Goal: Information Seeking & Learning: Learn about a topic

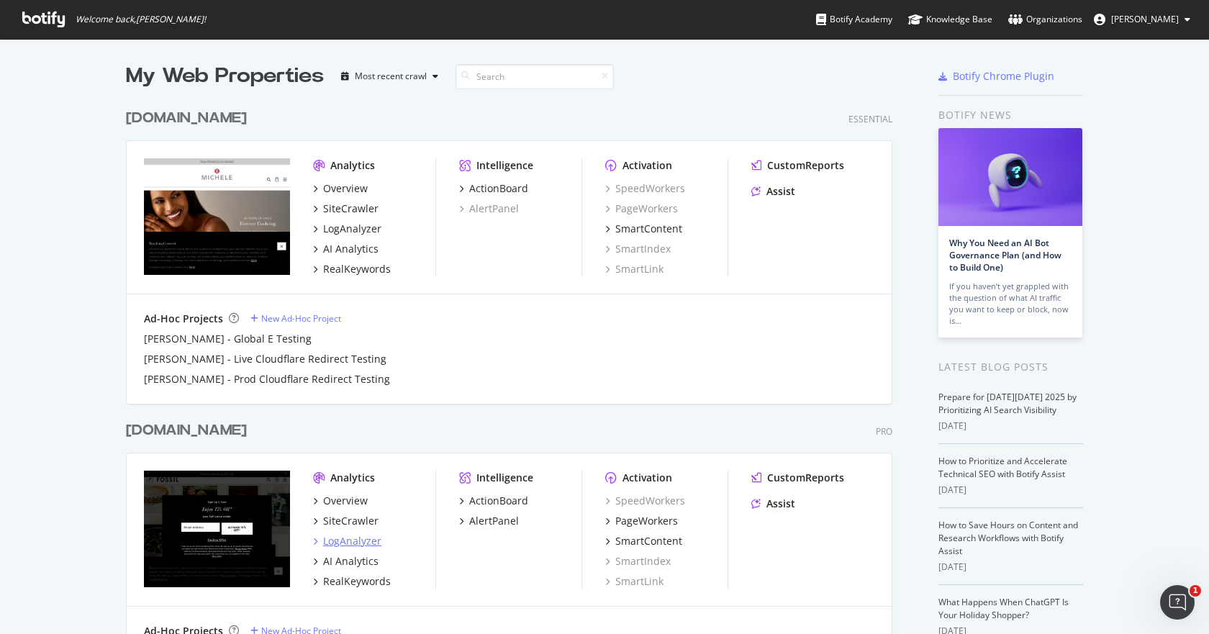
click at [331, 537] on div "LogAnalyzer" at bounding box center [352, 541] width 58 height 14
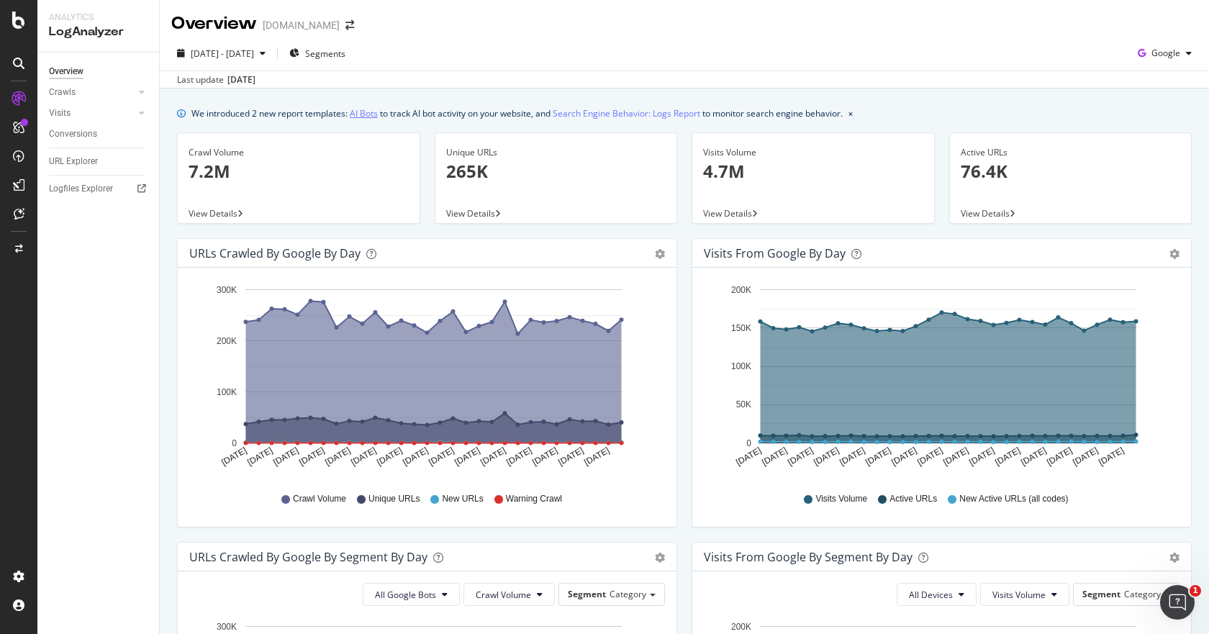
click at [366, 114] on link "AI Bots" at bounding box center [364, 113] width 28 height 15
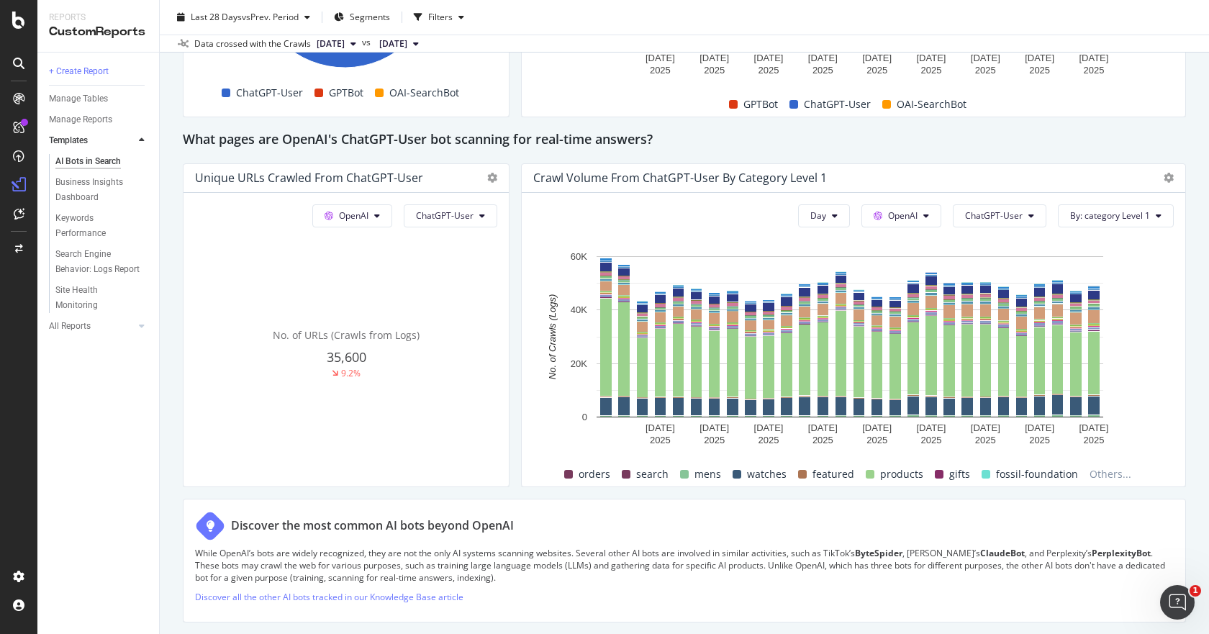
scroll to position [1655, 0]
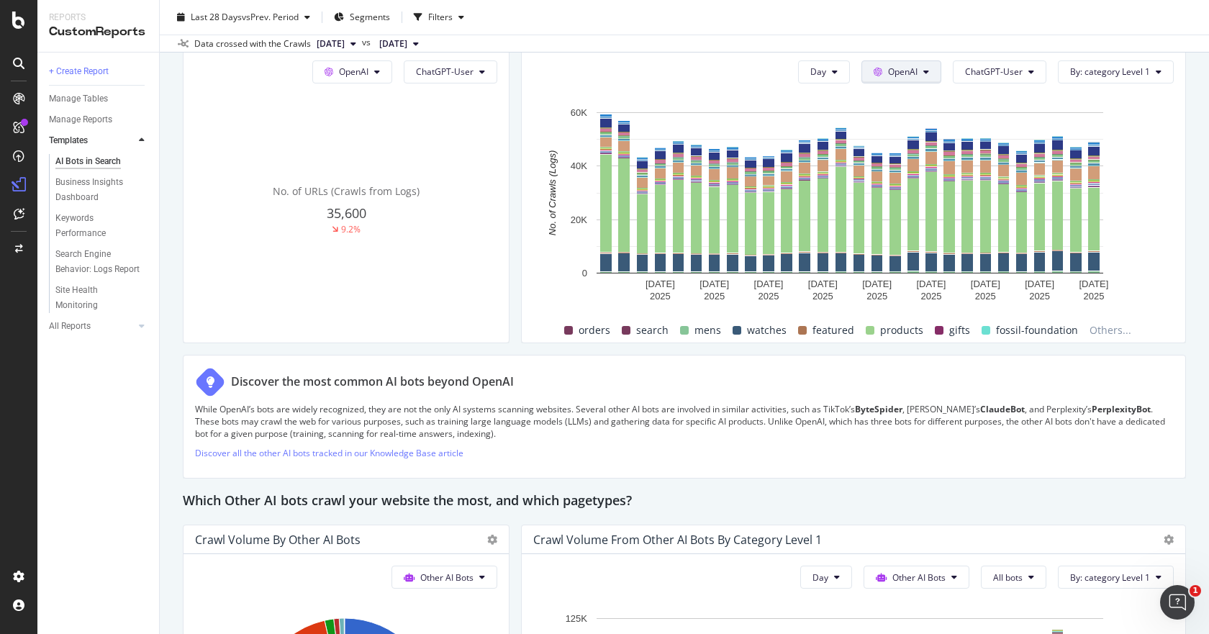
click at [906, 63] on button "OpenAI" at bounding box center [902, 71] width 80 height 23
click at [1000, 92] on div "Hold CTRL while clicking to filter the report." at bounding box center [853, 95] width 641 height 12
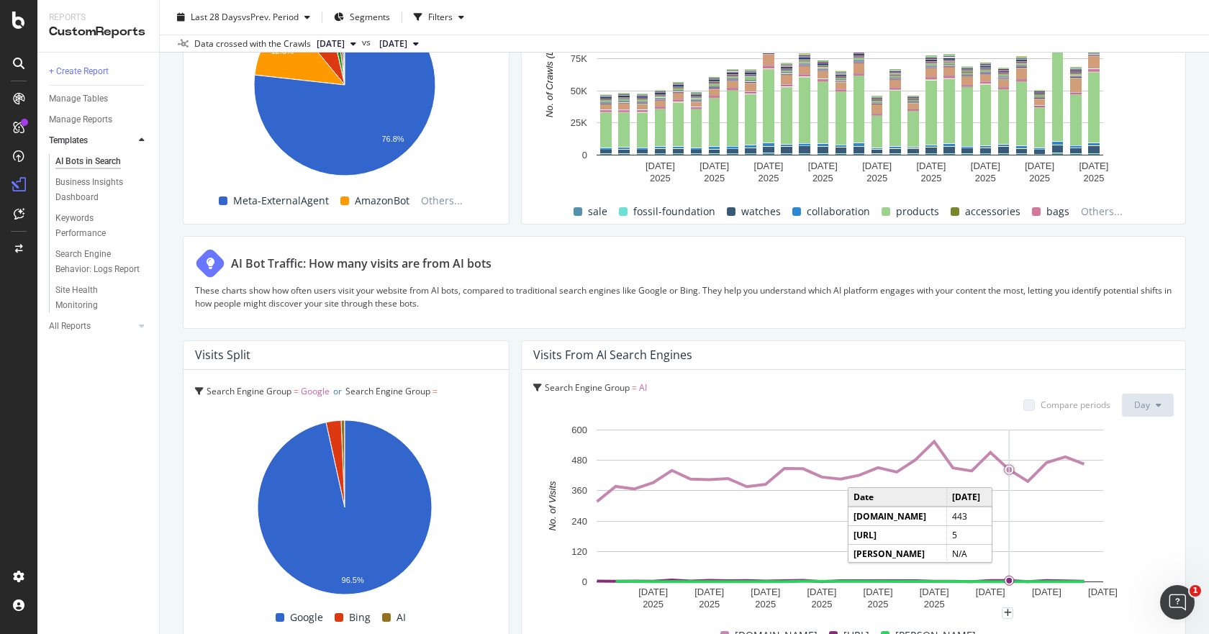
scroll to position [2303, 0]
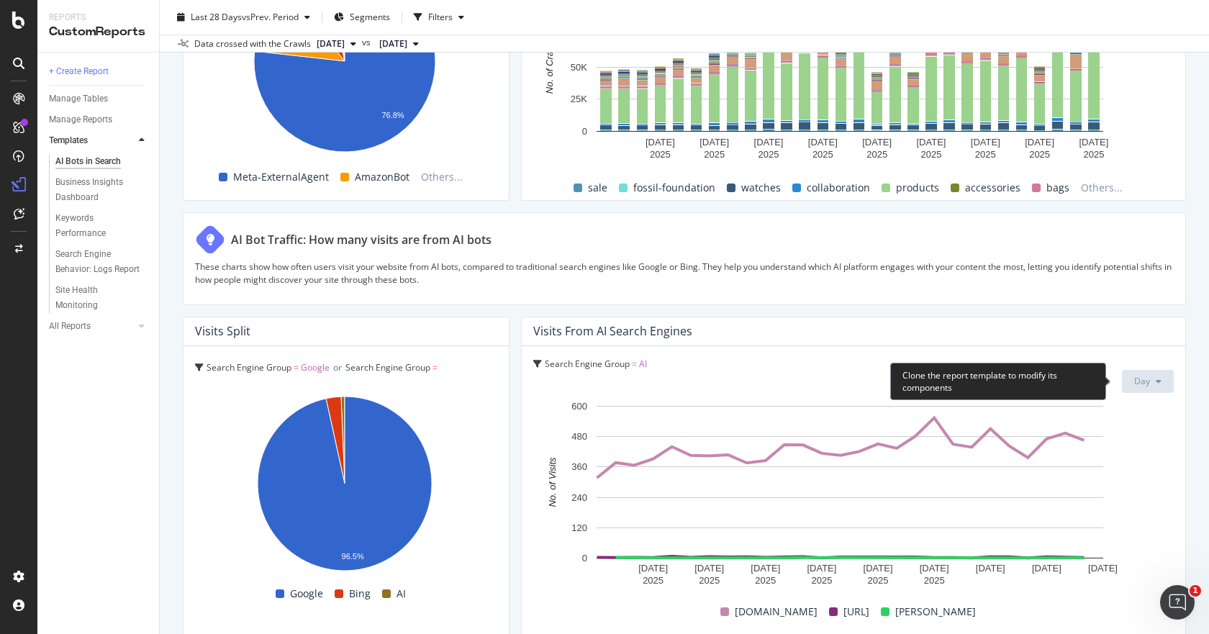
click at [1140, 387] on button "Day" at bounding box center [1148, 381] width 52 height 23
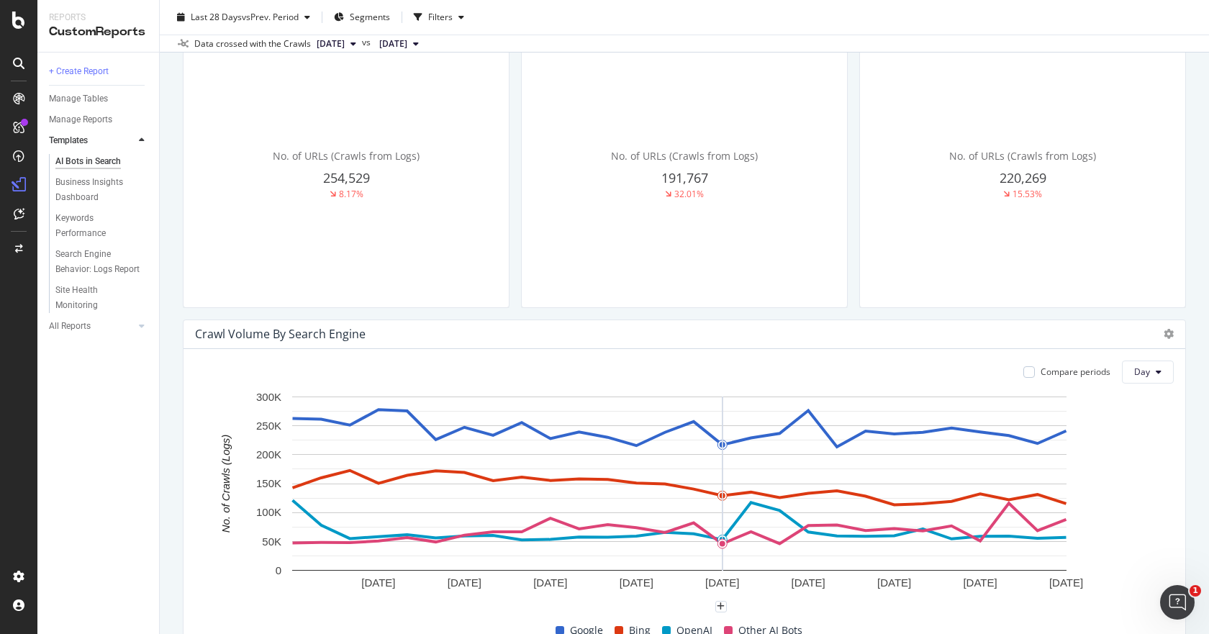
scroll to position [296, 0]
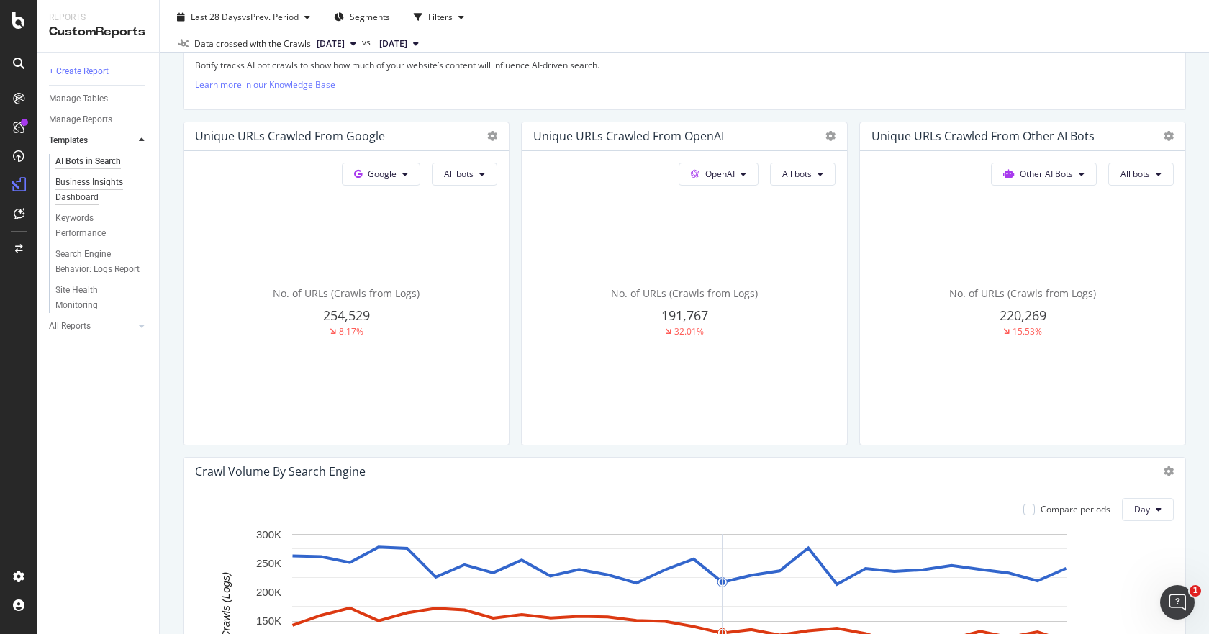
click at [98, 186] on div "Business Insights Dashboard" at bounding box center [96, 190] width 83 height 30
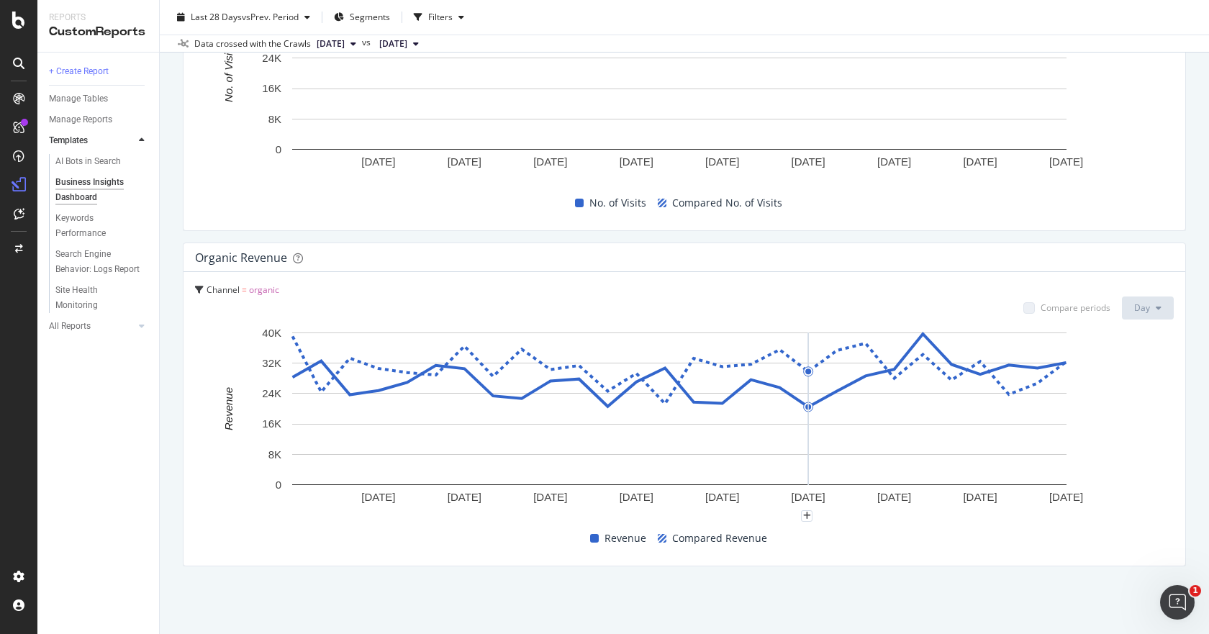
scroll to position [1517, 0]
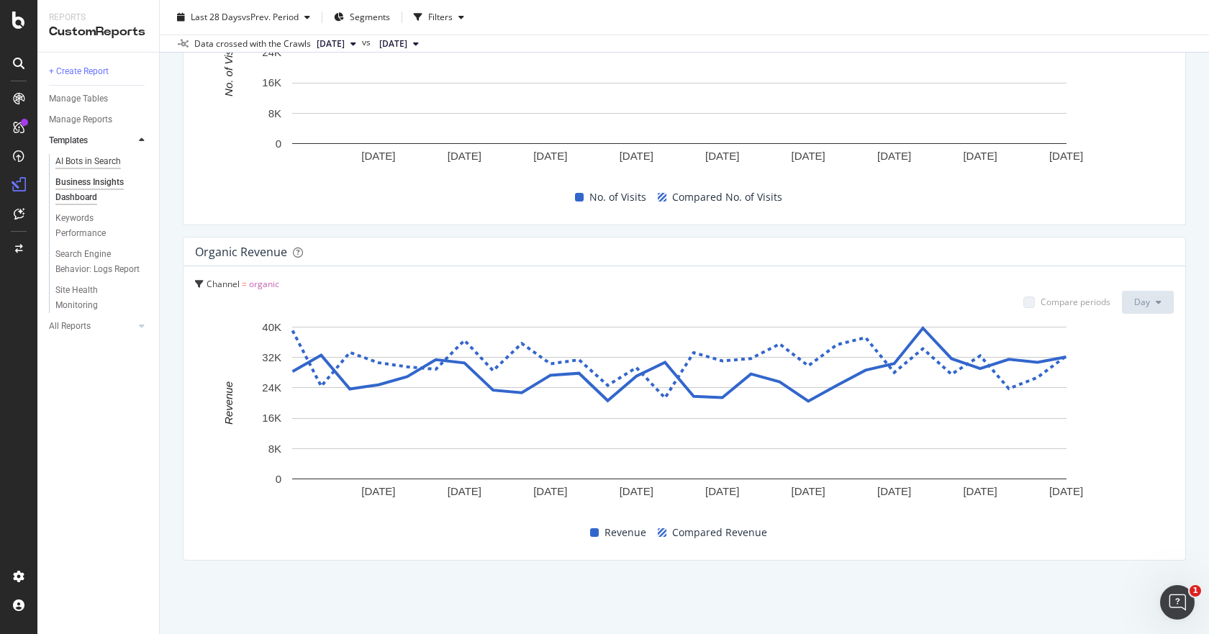
click at [86, 159] on div "AI Bots in Search" at bounding box center [87, 161] width 65 height 15
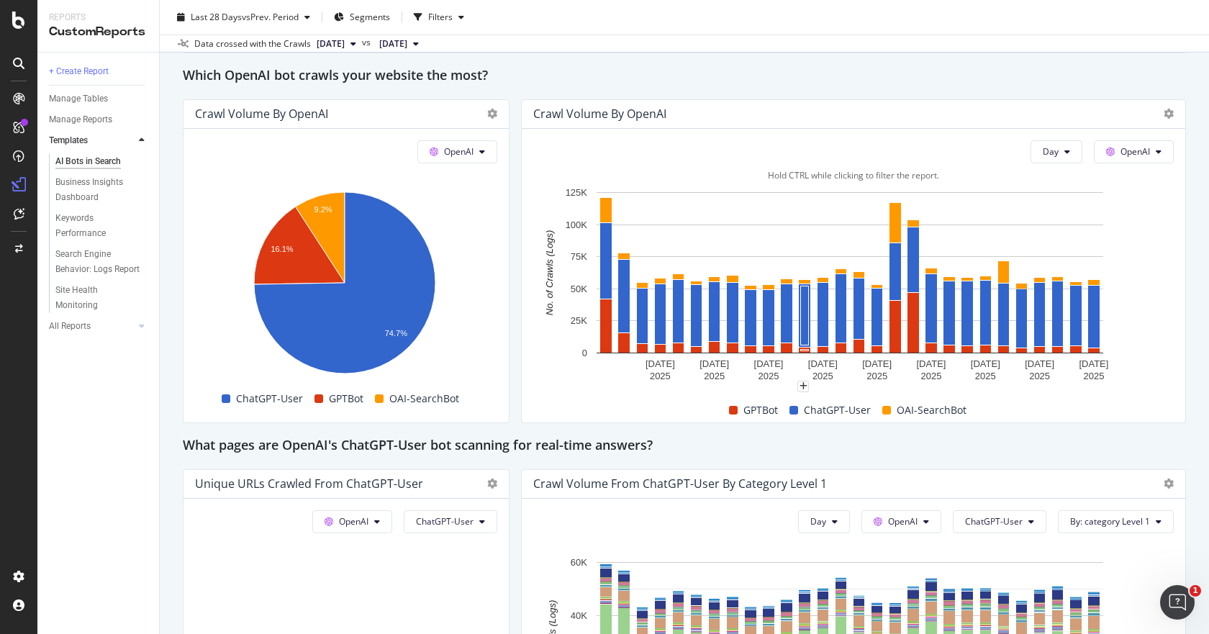
scroll to position [1224, 0]
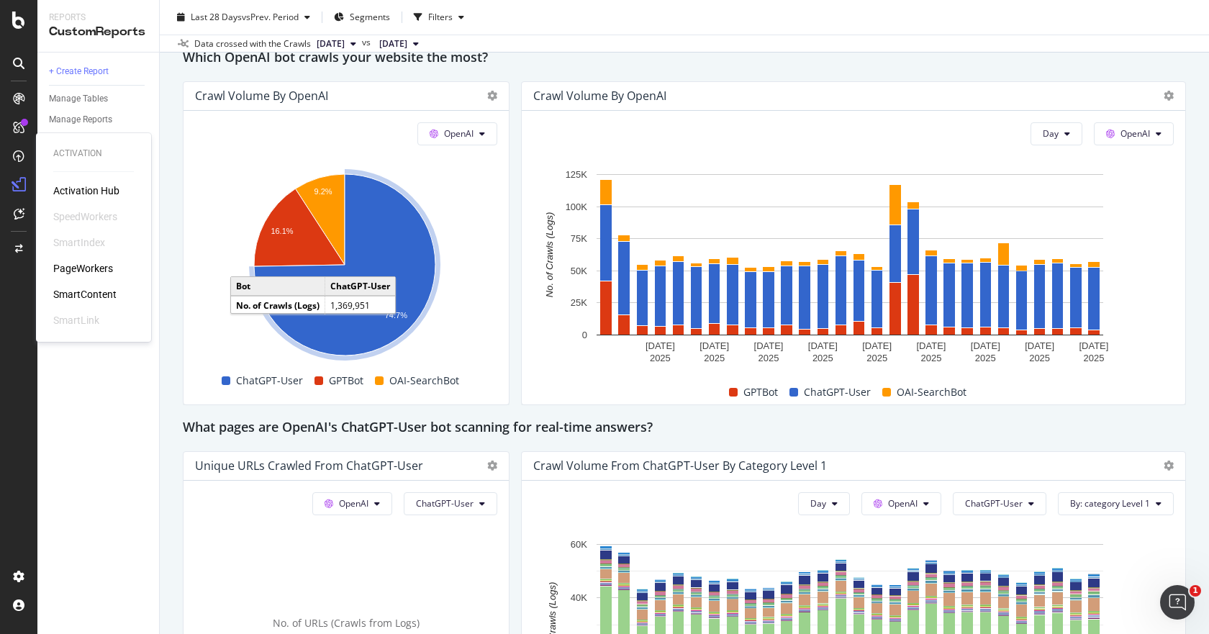
drag, startPoint x: 89, startPoint y: 258, endPoint x: 78, endPoint y: 266, distance: 14.0
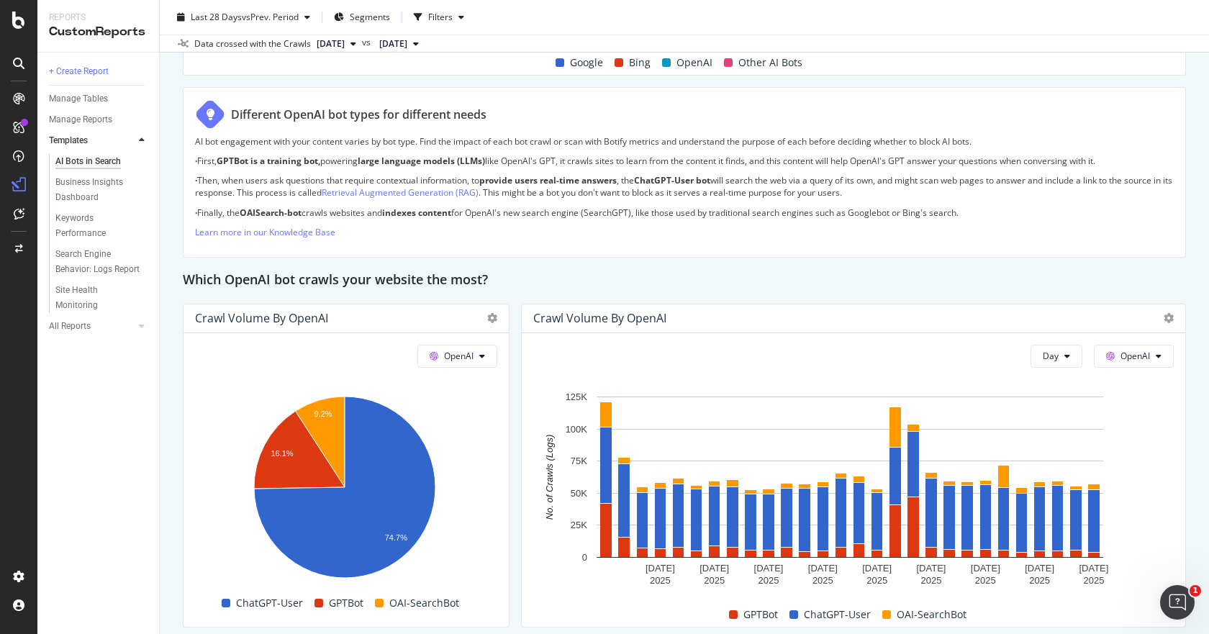
scroll to position [1152, 0]
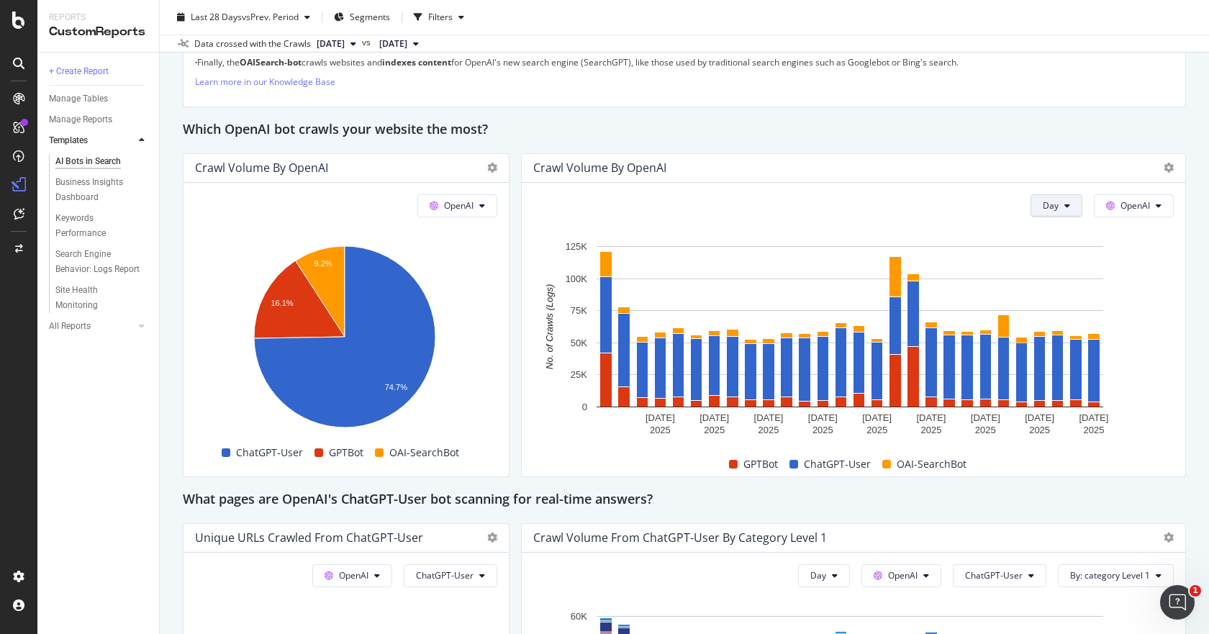
click at [1052, 202] on button "Day" at bounding box center [1057, 205] width 52 height 23
click at [1052, 287] on span "Month" at bounding box center [1046, 287] width 26 height 13
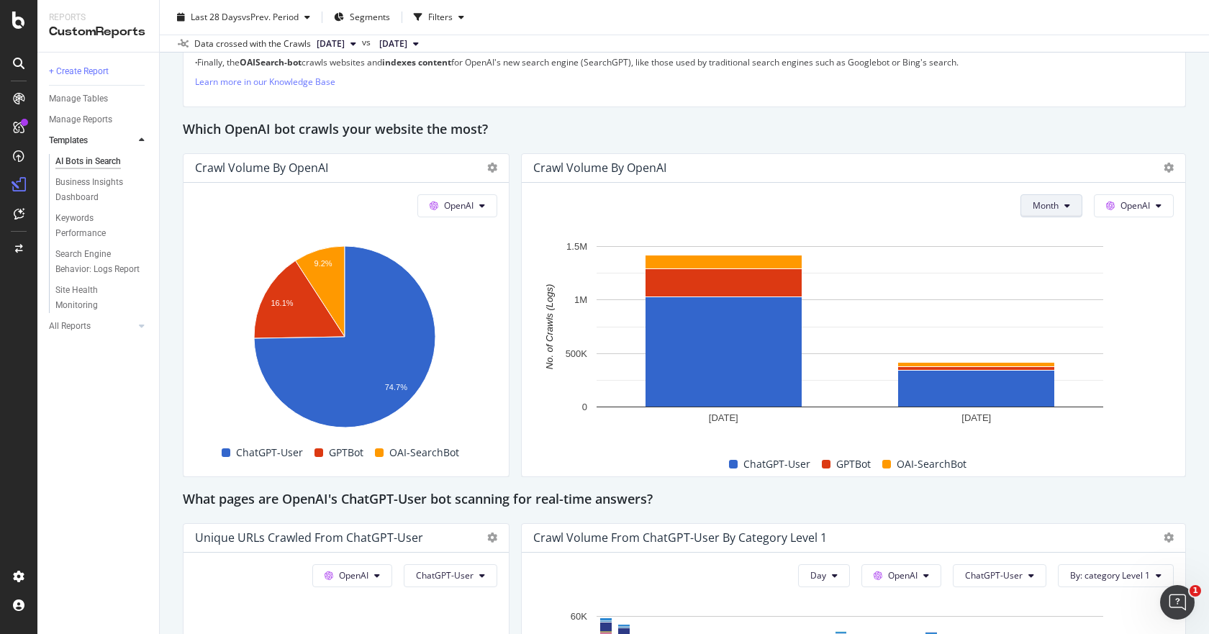
click at [1043, 211] on span "Month" at bounding box center [1046, 205] width 26 height 12
click at [1035, 262] on span "Week" at bounding box center [1035, 261] width 28 height 13
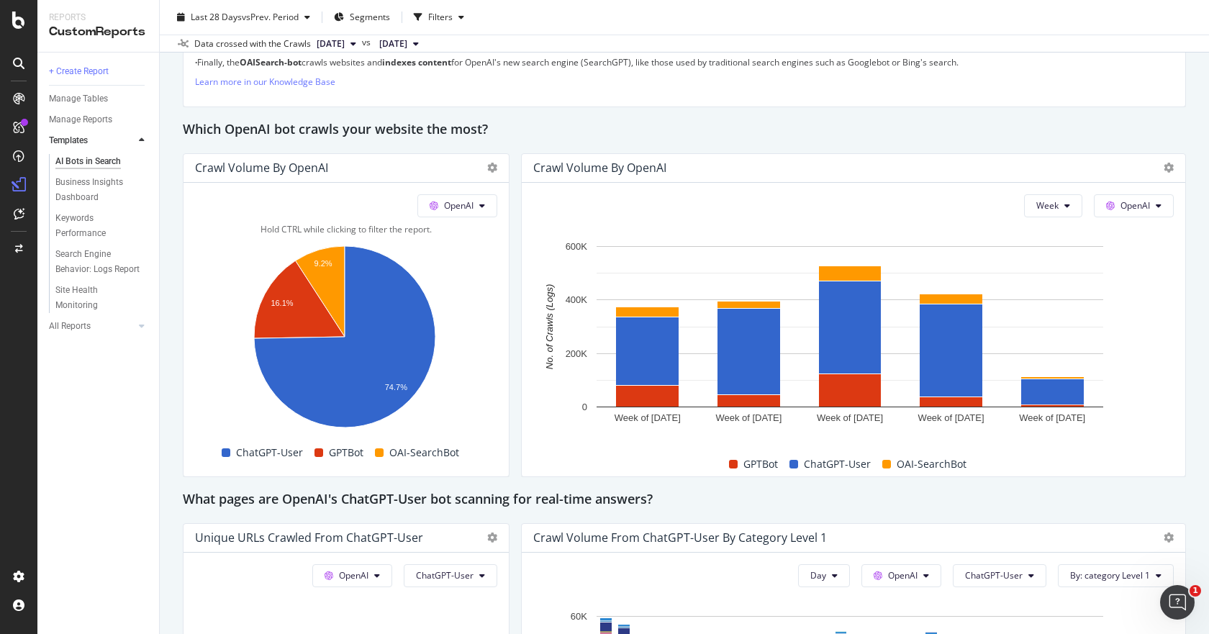
scroll to position [792, 0]
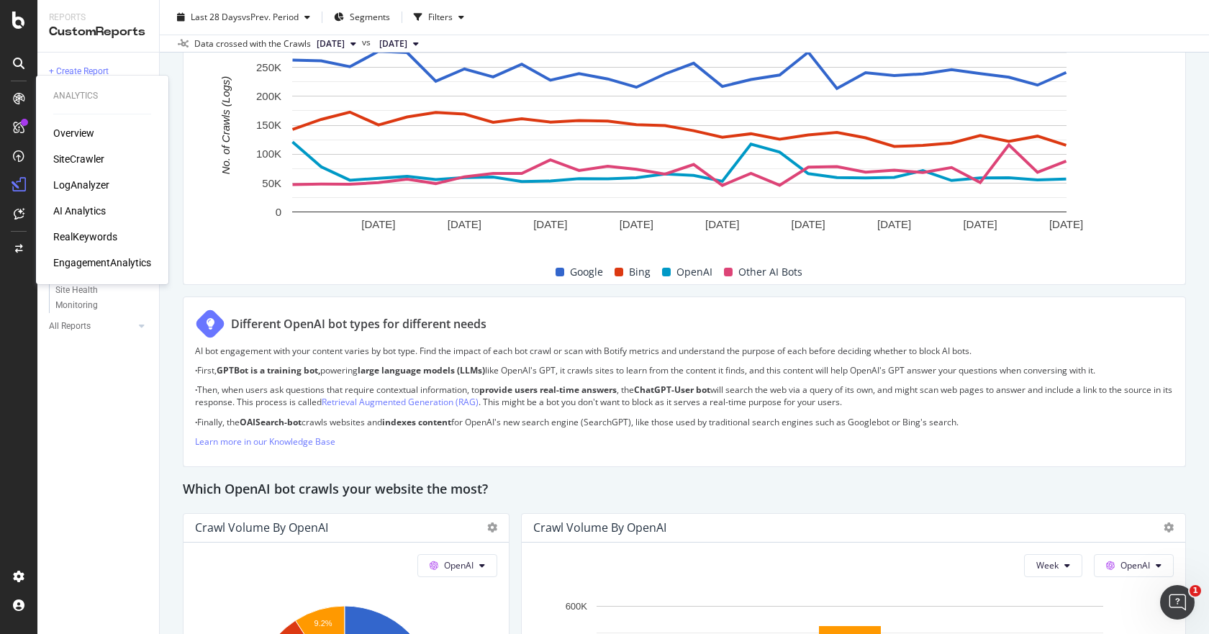
click at [91, 185] on div "LogAnalyzer" at bounding box center [81, 185] width 56 height 14
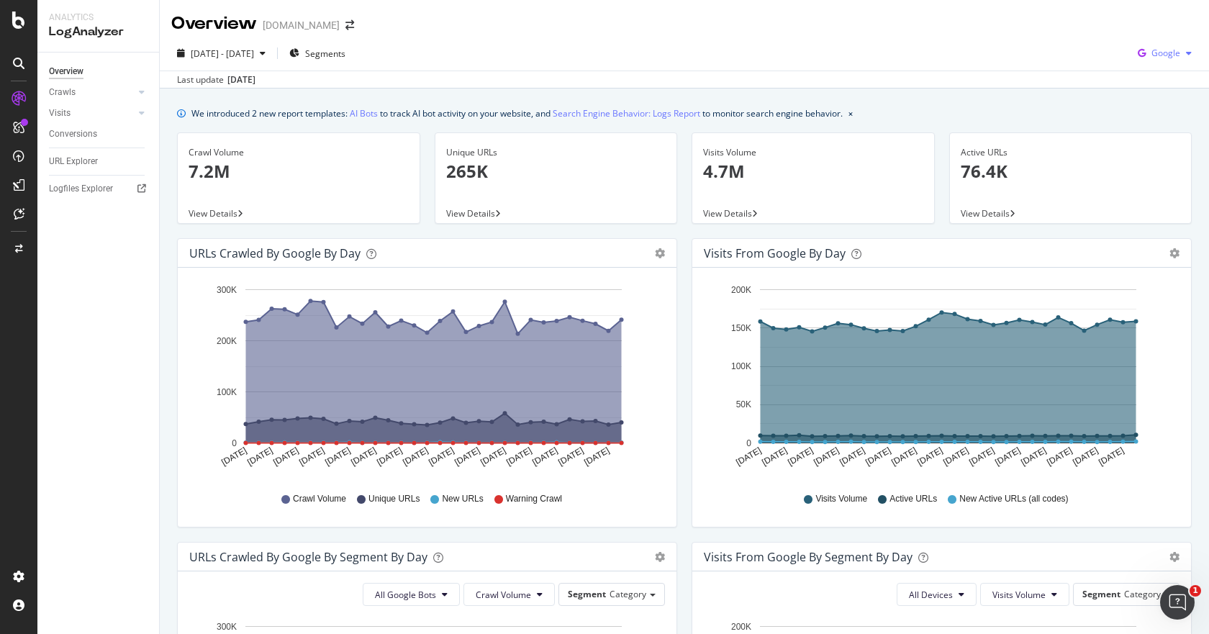
click at [1152, 50] on span "Google" at bounding box center [1166, 53] width 29 height 12
click at [1140, 140] on span "OpenAI" at bounding box center [1165, 135] width 53 height 13
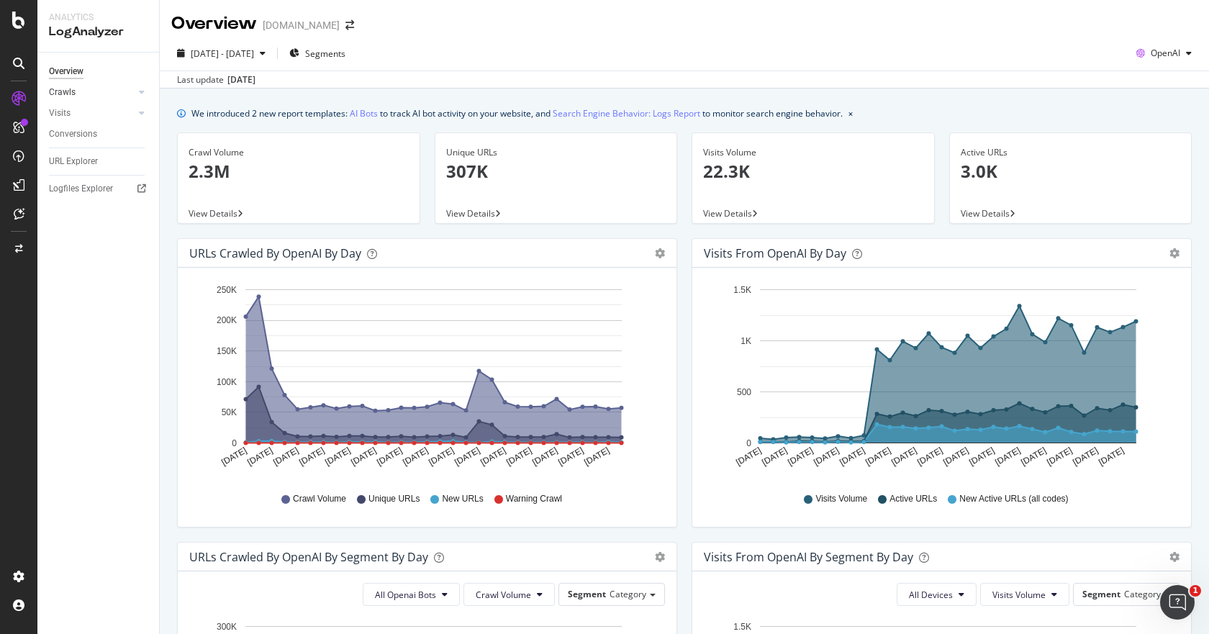
click at [79, 86] on link "Crawls" at bounding box center [92, 92] width 86 height 15
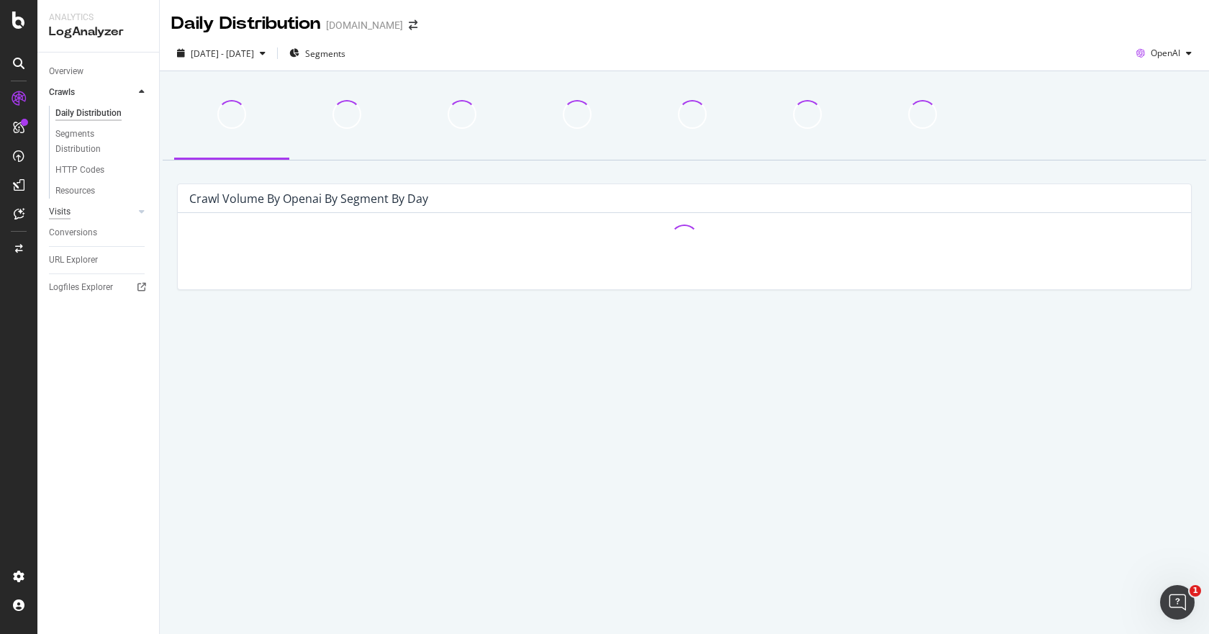
click at [61, 206] on div "Visits" at bounding box center [60, 211] width 22 height 15
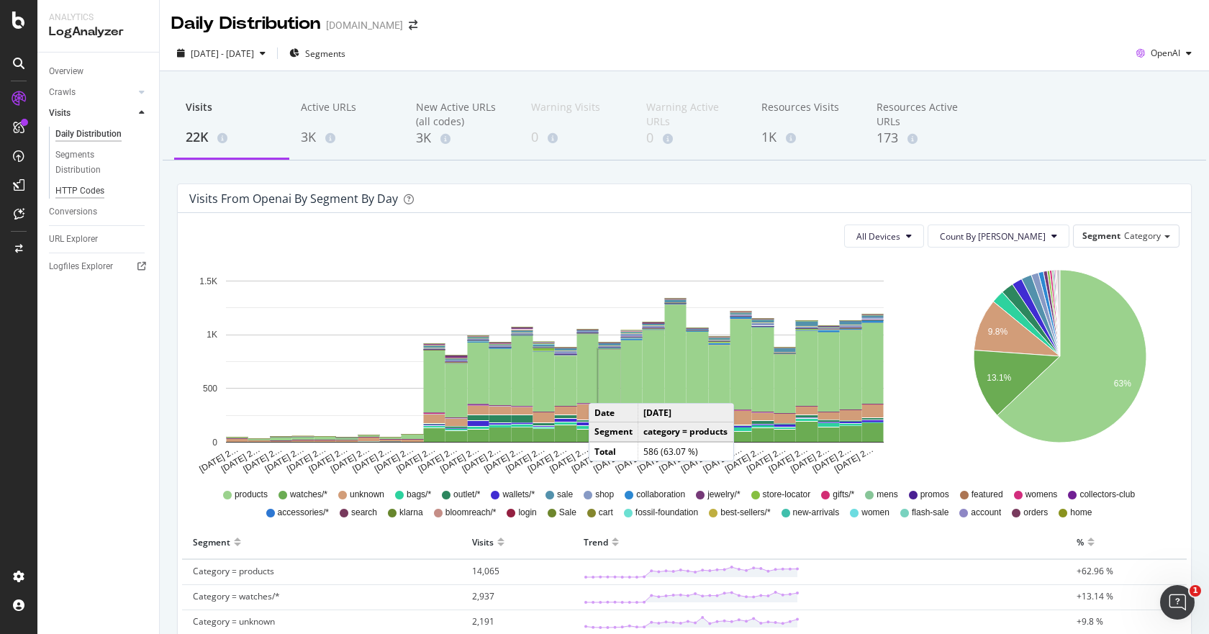
click at [86, 195] on div "HTTP Codes" at bounding box center [79, 191] width 49 height 15
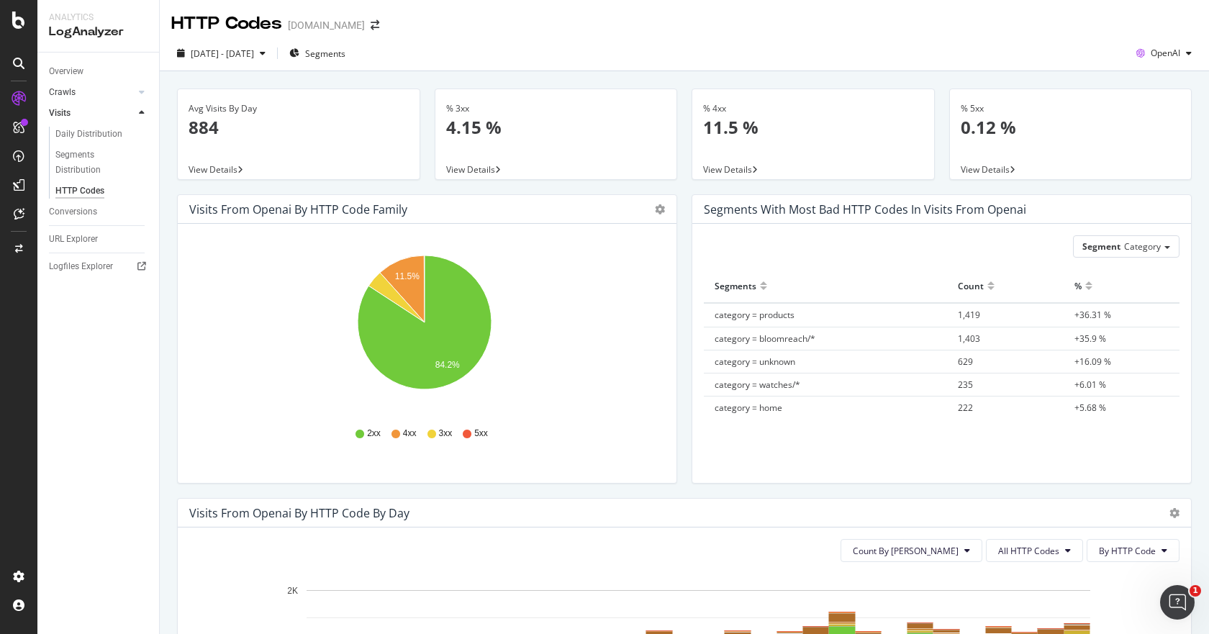
click at [76, 99] on link "Crawls" at bounding box center [92, 92] width 86 height 15
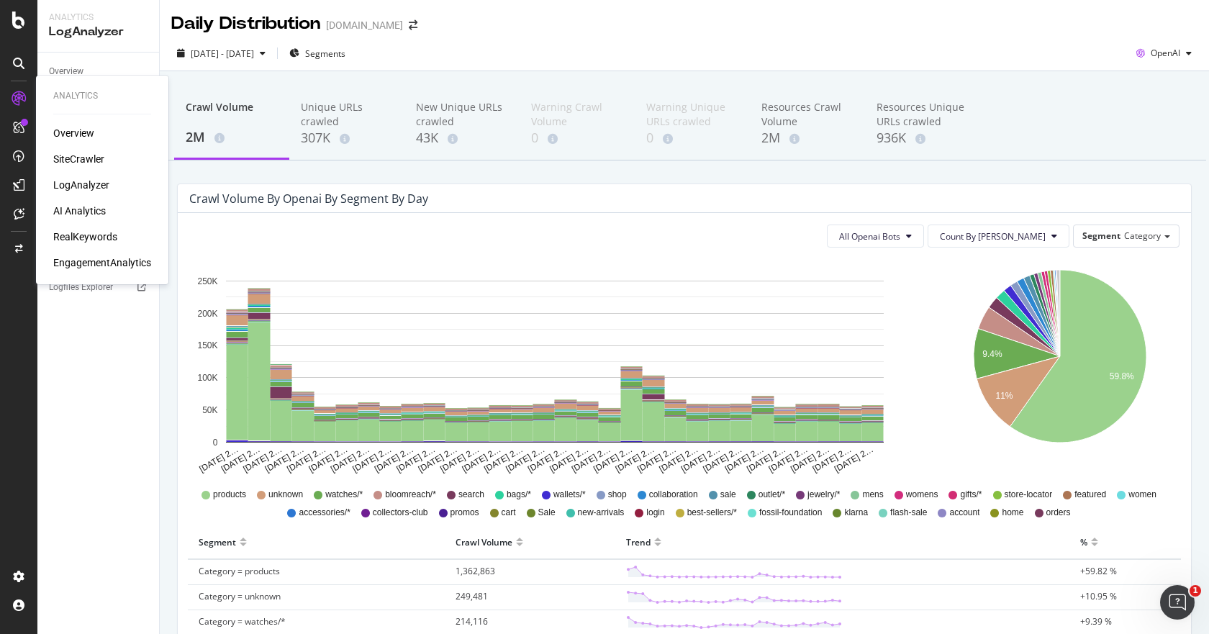
click at [89, 180] on div "LogAnalyzer" at bounding box center [81, 185] width 56 height 14
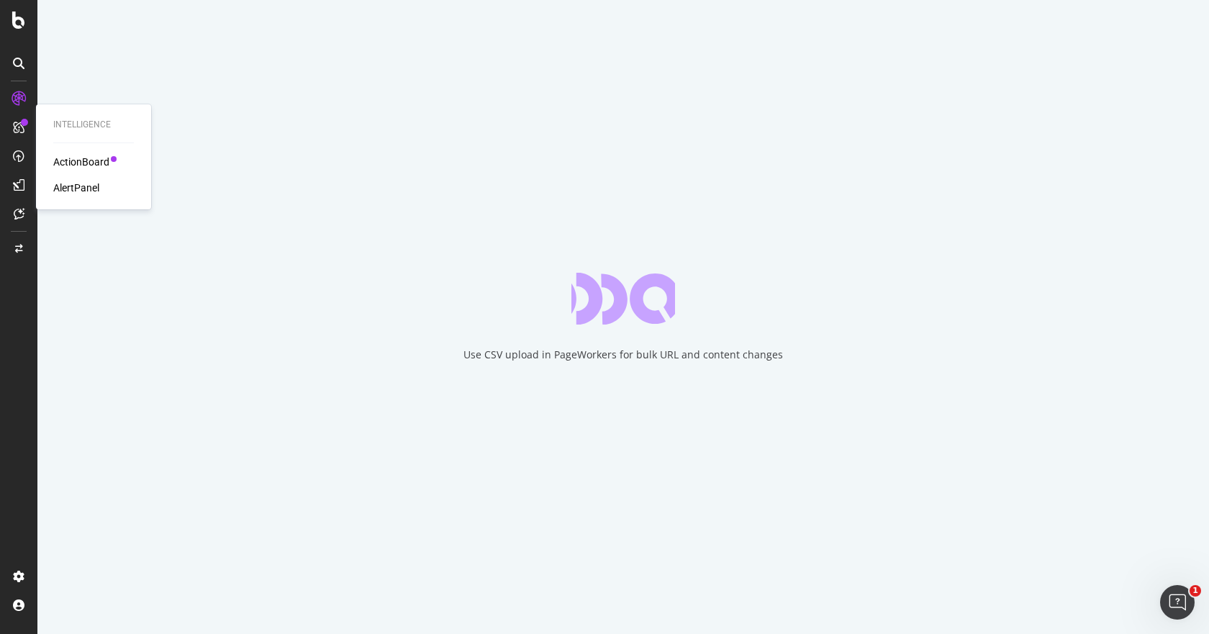
click at [61, 157] on div "ActionBoard" at bounding box center [81, 162] width 56 height 14
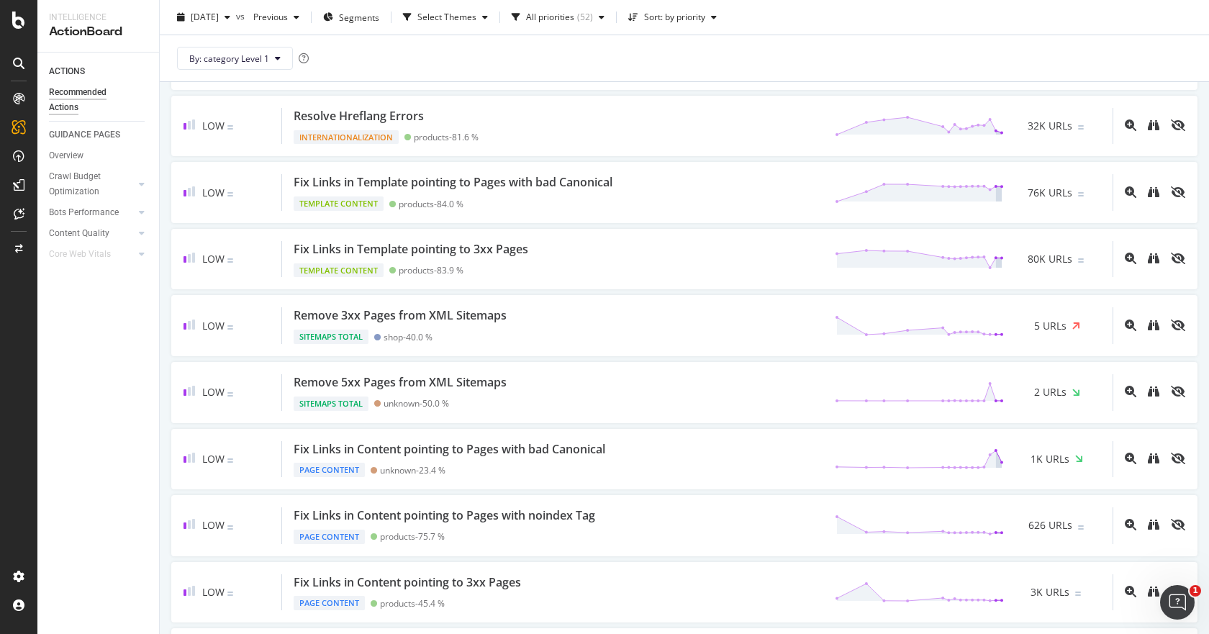
scroll to position [1560, 0]
